Goal: Information Seeking & Learning: Check status

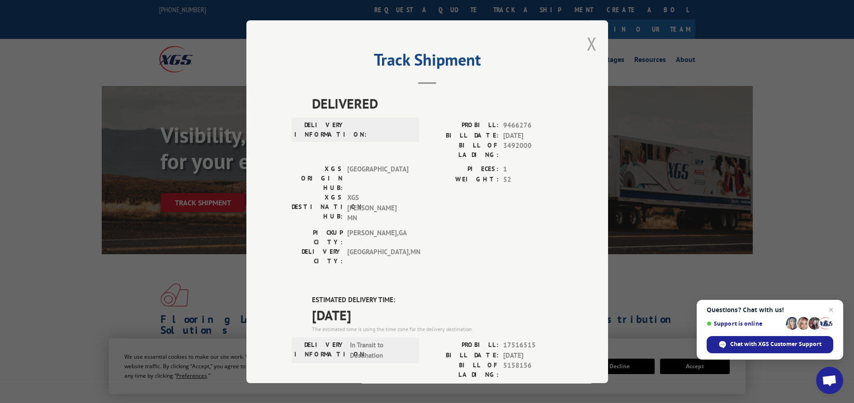
click at [589, 40] on button "Close modal" at bounding box center [592, 44] width 10 height 24
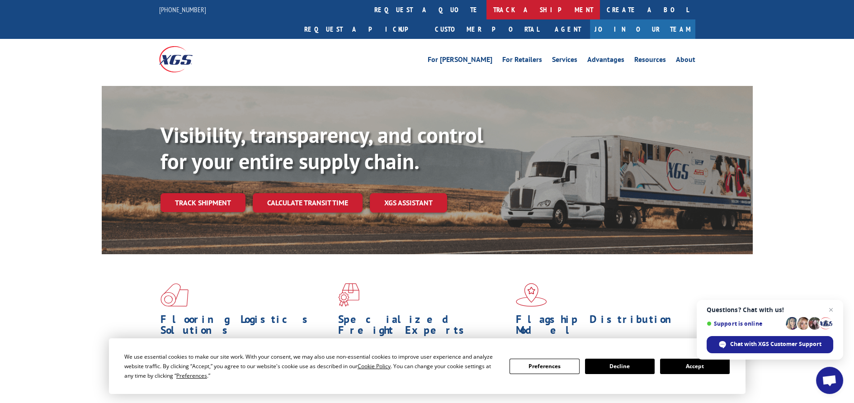
click at [487, 14] on link "track a shipment" at bounding box center [544, 9] width 114 height 19
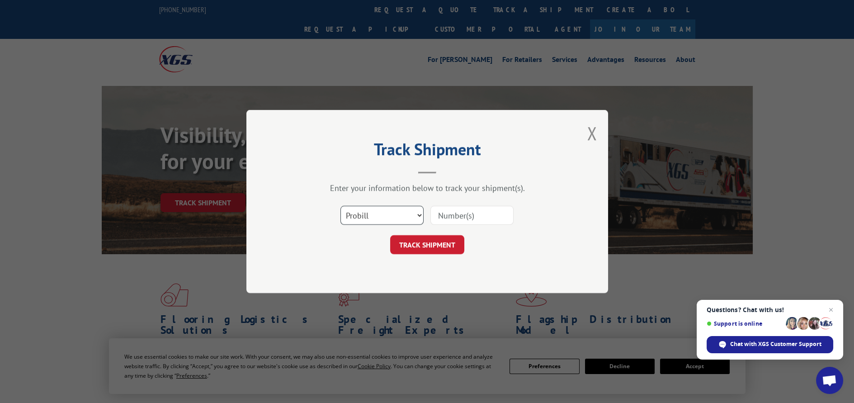
click at [418, 217] on select "Select category... Probill BOL PO" at bounding box center [382, 215] width 83 height 19
select select "po"
click at [341, 206] on select "Select category... Probill BOL PO" at bounding box center [382, 215] width 83 height 19
click at [450, 218] on input at bounding box center [472, 215] width 83 height 19
paste input "12528907"
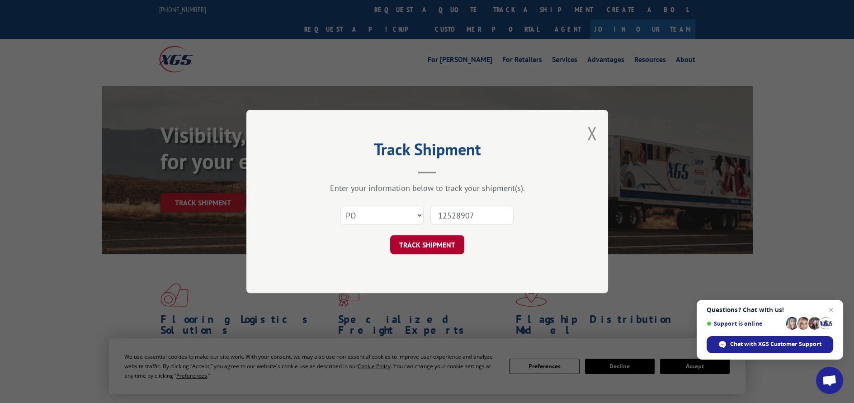
type input "12528907"
click at [433, 245] on button "TRACK SHIPMENT" at bounding box center [427, 244] width 74 height 19
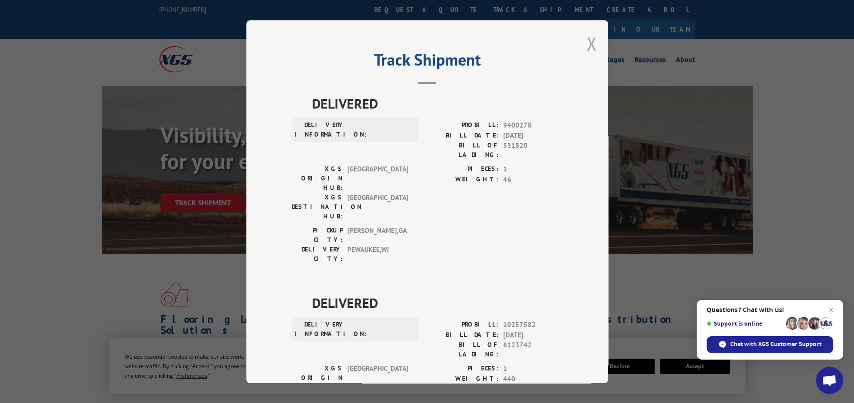
click at [587, 45] on button "Close modal" at bounding box center [592, 44] width 10 height 24
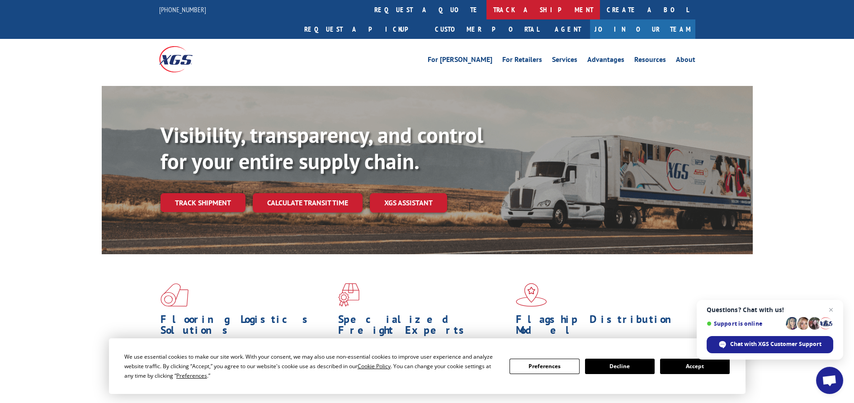
click at [487, 5] on link "track a shipment" at bounding box center [544, 9] width 114 height 19
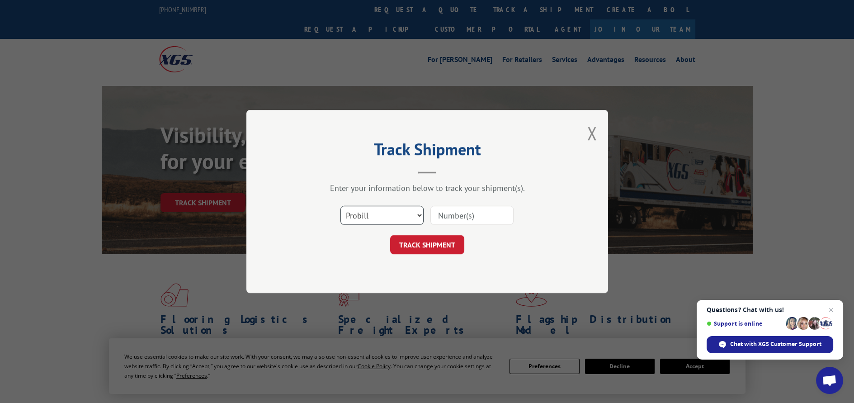
click at [415, 215] on select "Select category... Probill BOL PO" at bounding box center [382, 215] width 83 height 19
select select "po"
click at [341, 206] on select "Select category... Probill BOL PO" at bounding box center [382, 215] width 83 height 19
click at [468, 216] on input at bounding box center [472, 215] width 83 height 19
paste input "12529057"
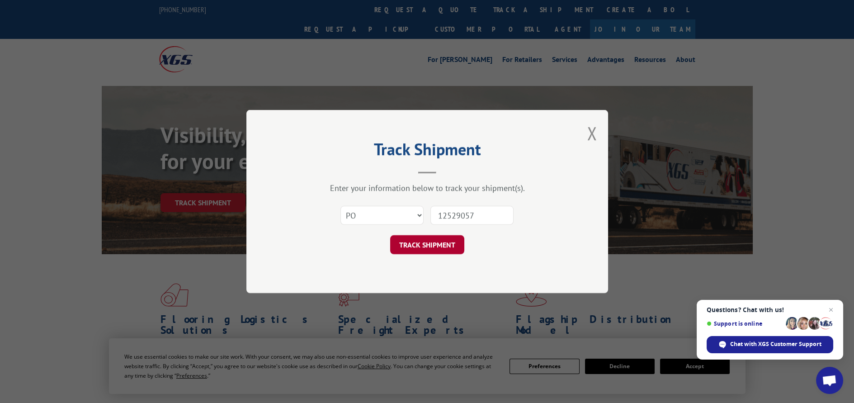
type input "12529057"
click at [419, 246] on button "TRACK SHIPMENT" at bounding box center [427, 244] width 74 height 19
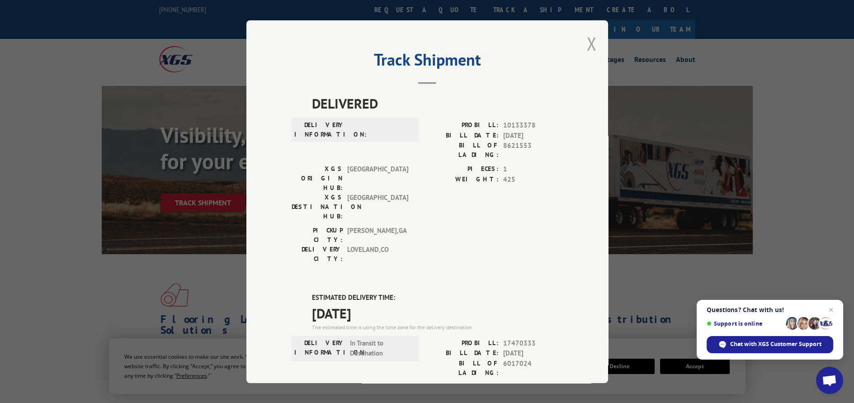
click at [587, 40] on button "Close modal" at bounding box center [592, 44] width 10 height 24
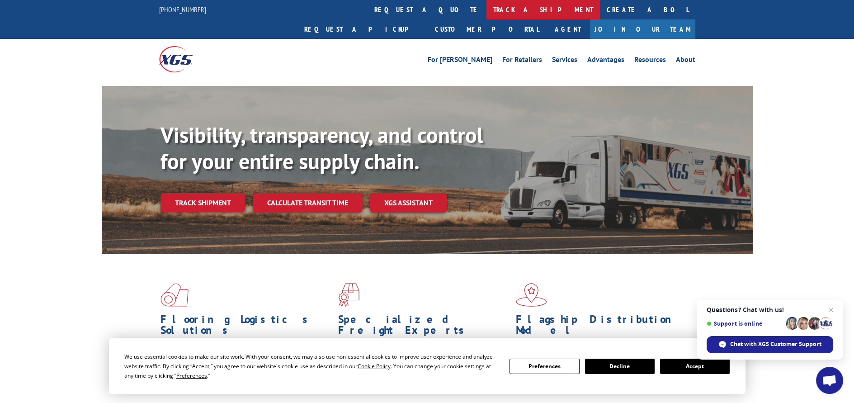
click at [487, 9] on link "track a shipment" at bounding box center [544, 9] width 114 height 19
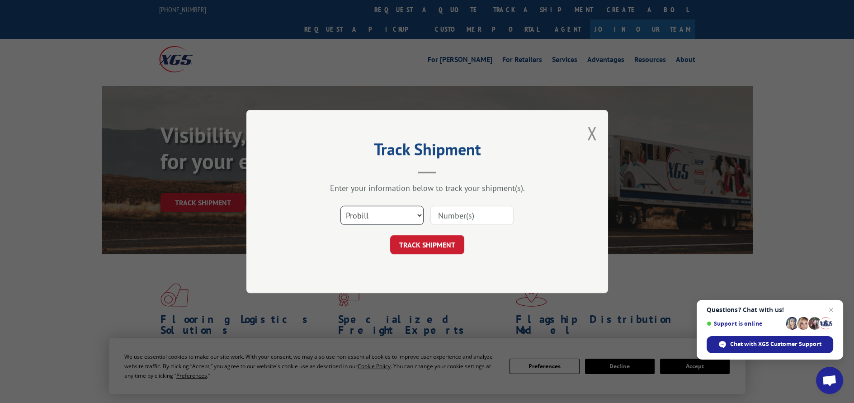
click at [419, 213] on select "Select category... Probill BOL PO" at bounding box center [382, 215] width 83 height 19
select select "po"
click at [341, 206] on select "Select category... Probill BOL PO" at bounding box center [382, 215] width 83 height 19
click at [491, 219] on input at bounding box center [472, 215] width 83 height 19
paste input "12529083"
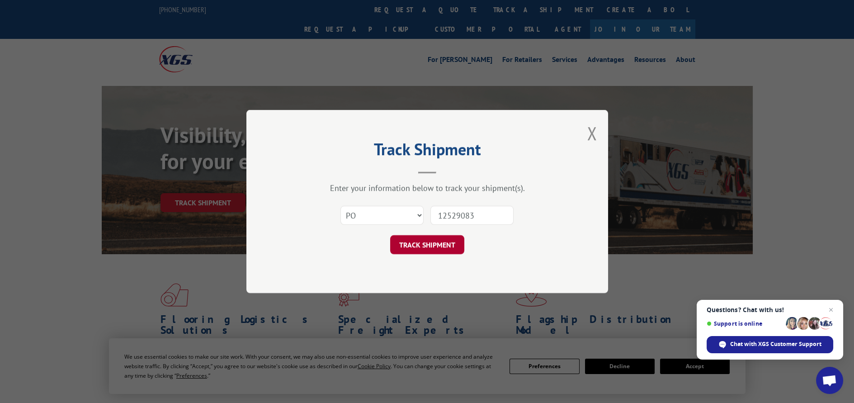
type input "12529083"
click at [425, 242] on button "TRACK SHIPMENT" at bounding box center [427, 244] width 74 height 19
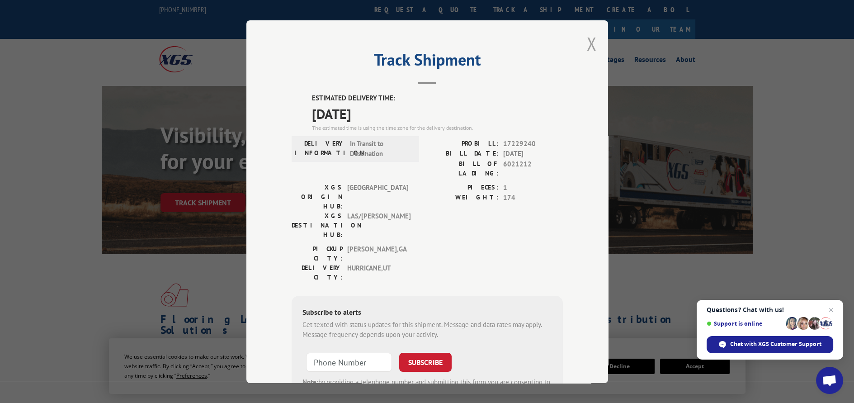
click at [587, 38] on button "Close modal" at bounding box center [592, 44] width 10 height 24
